Goal: Find specific page/section: Find specific page/section

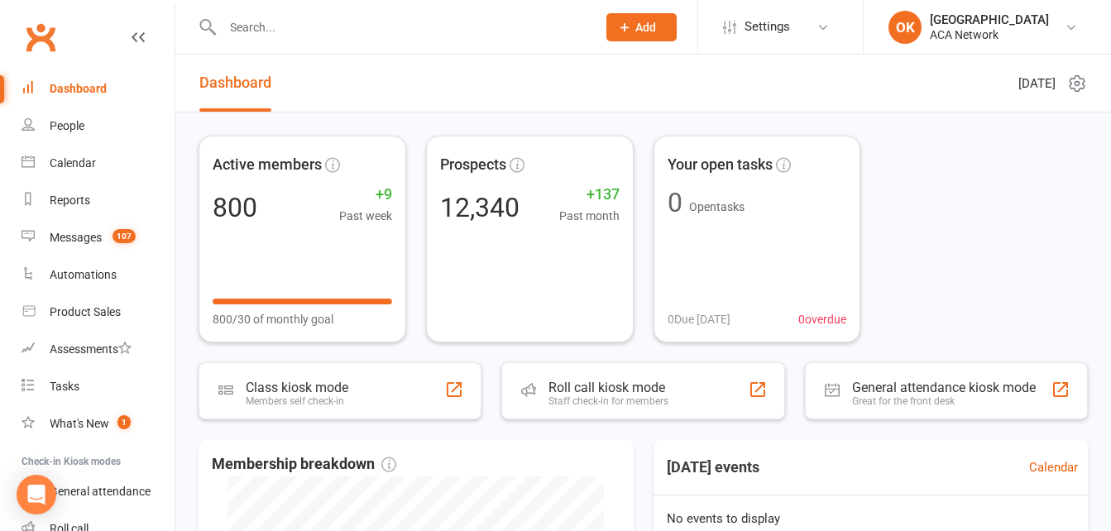
click at [252, 25] on input "text" at bounding box center [401, 27] width 367 height 23
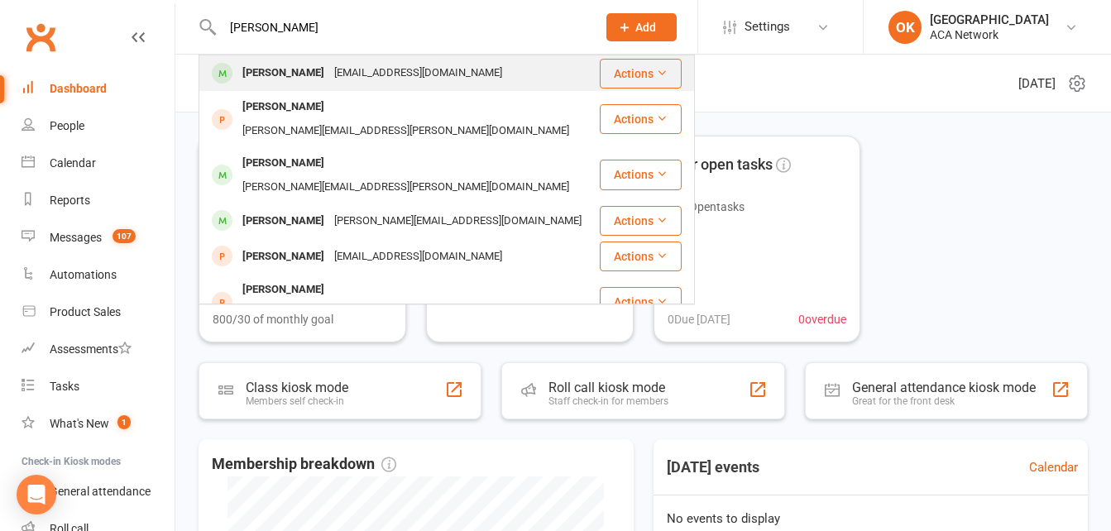
type input "[PERSON_NAME]"
click at [290, 66] on div "[PERSON_NAME]" at bounding box center [283, 73] width 92 height 24
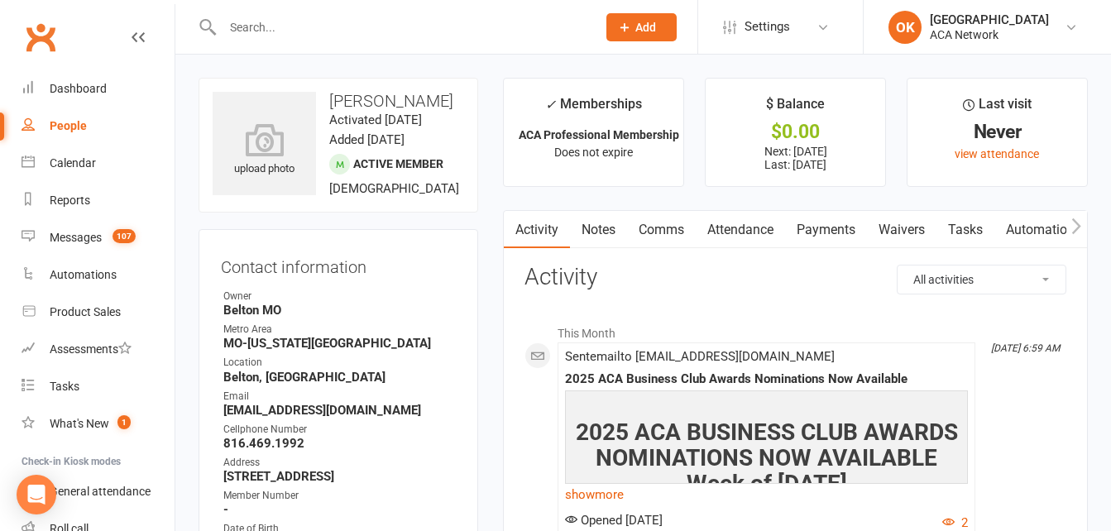
click at [252, 26] on input "text" at bounding box center [401, 27] width 367 height 23
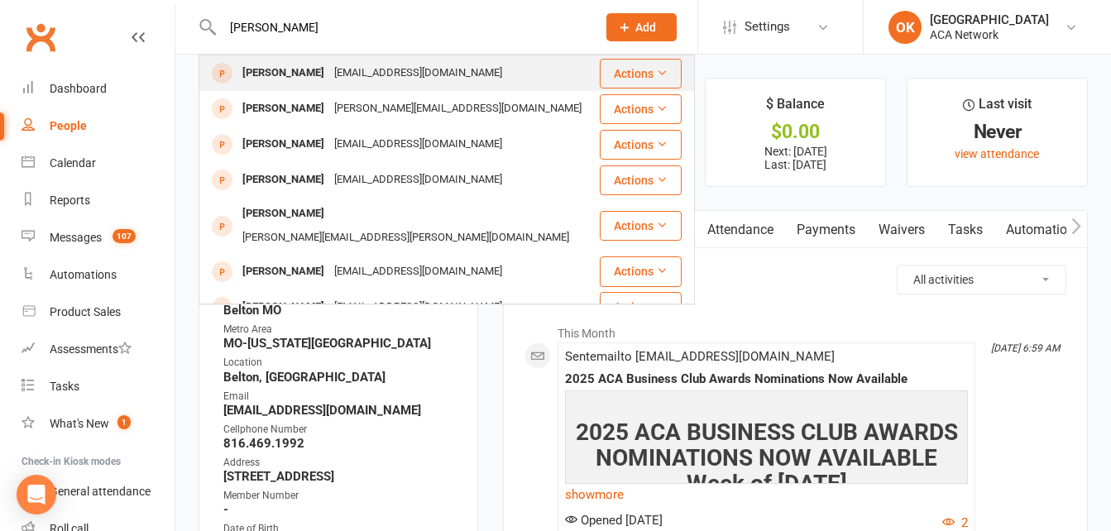
type input "[PERSON_NAME]"
click at [299, 74] on div "[PERSON_NAME]" at bounding box center [283, 73] width 92 height 24
